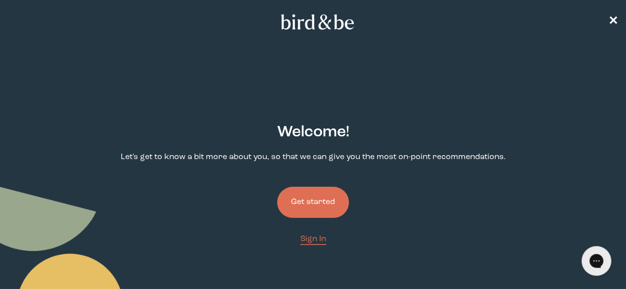
click at [301, 187] on button "Get started" at bounding box center [313, 202] width 72 height 31
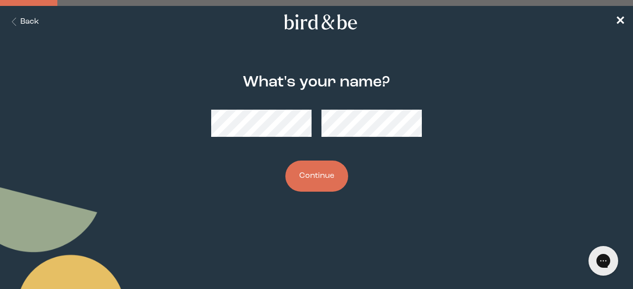
click at [323, 178] on button "Continue" at bounding box center [316, 176] width 63 height 31
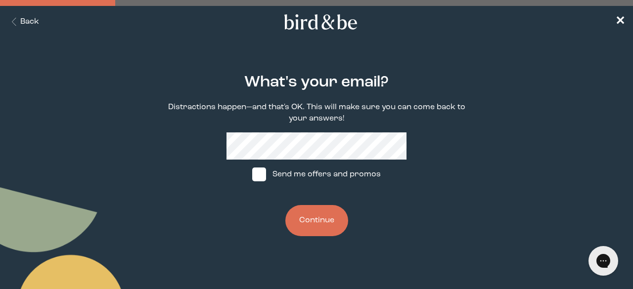
click at [318, 180] on label "Send me offers and promos" at bounding box center [316, 175] width 147 height 30
click at [252, 175] on input "Send me offers and promos" at bounding box center [252, 175] width 0 height 0
checkbox input "true"
click at [318, 210] on button "Continue" at bounding box center [316, 220] width 63 height 31
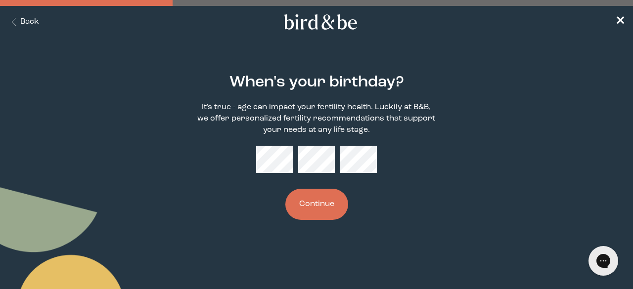
click at [314, 206] on button "Continue" at bounding box center [316, 204] width 63 height 31
click at [328, 215] on button "Continue" at bounding box center [316, 204] width 63 height 31
click at [311, 219] on button "Continue" at bounding box center [316, 204] width 63 height 31
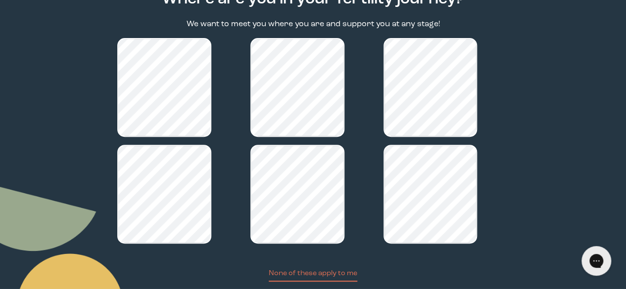
scroll to position [134, 0]
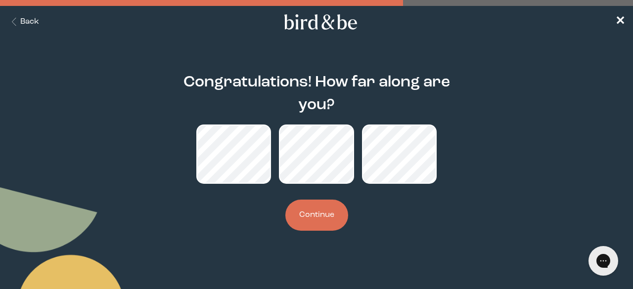
click at [329, 221] on button "Continue" at bounding box center [316, 215] width 63 height 31
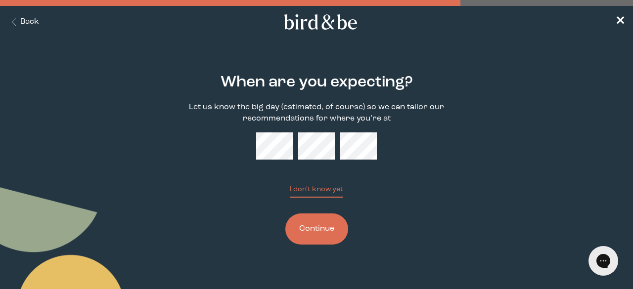
click at [313, 228] on button "Continue" at bounding box center [316, 229] width 63 height 31
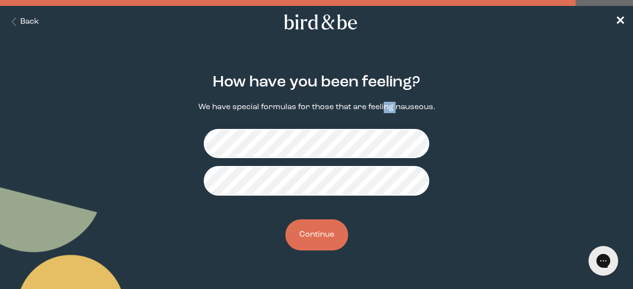
drag, startPoint x: 385, startPoint y: 101, endPoint x: 398, endPoint y: 106, distance: 14.1
click at [398, 106] on div "How have you been feeling? We have special formulas for those that are feeling …" at bounding box center [316, 162] width 301 height 208
click at [398, 106] on p "We have special formulas for those that are feeling nauseous." at bounding box center [316, 107] width 237 height 11
click at [334, 236] on button "Continue" at bounding box center [316, 235] width 63 height 31
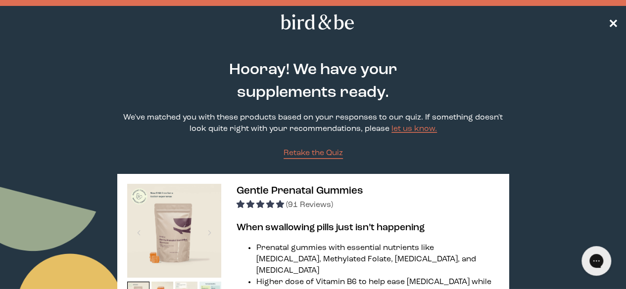
click at [610, 20] on span "✕" at bounding box center [613, 22] width 10 height 12
